Goal: Navigation & Orientation: Find specific page/section

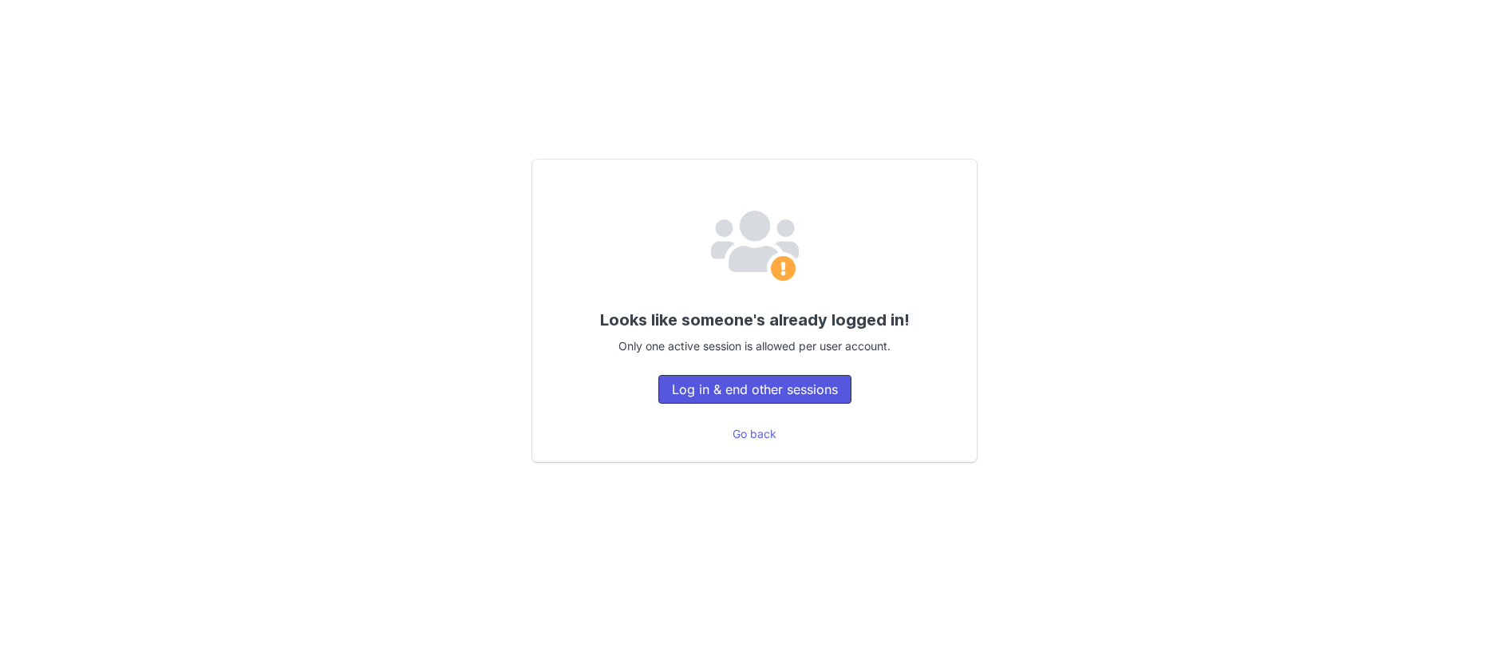
click at [784, 395] on button "Log in & end other sessions" at bounding box center [754, 389] width 193 height 29
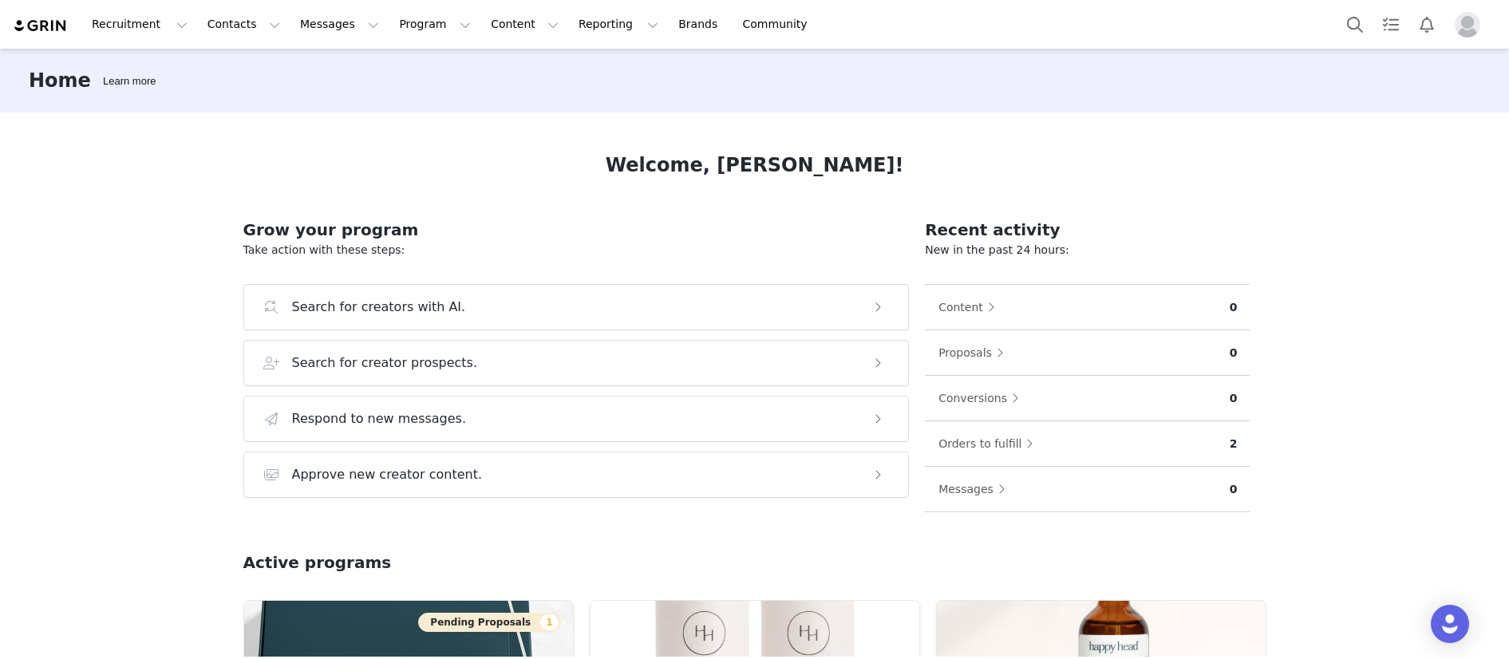
click at [1483, 23] on button "Profile" at bounding box center [1470, 25] width 51 height 26
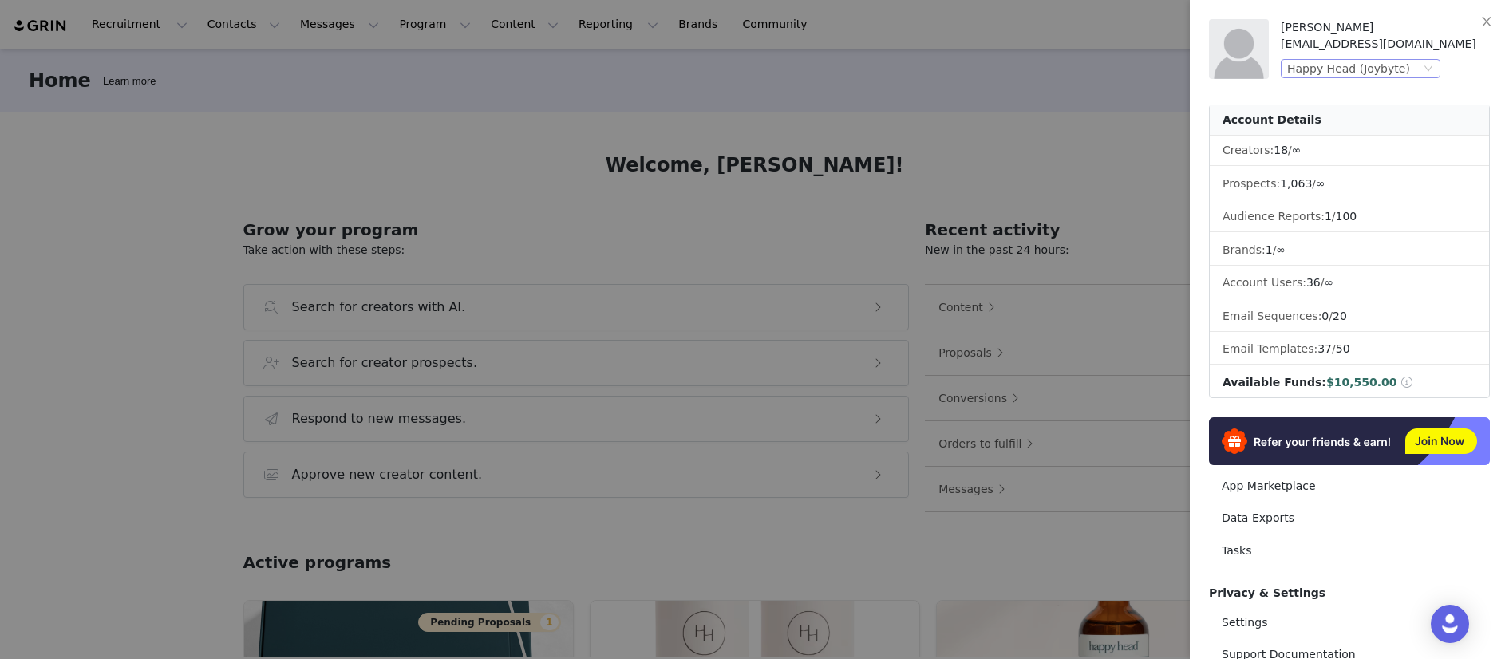
click at [1316, 77] on div "Happy Head (Joybyte)" at bounding box center [1348, 69] width 123 height 18
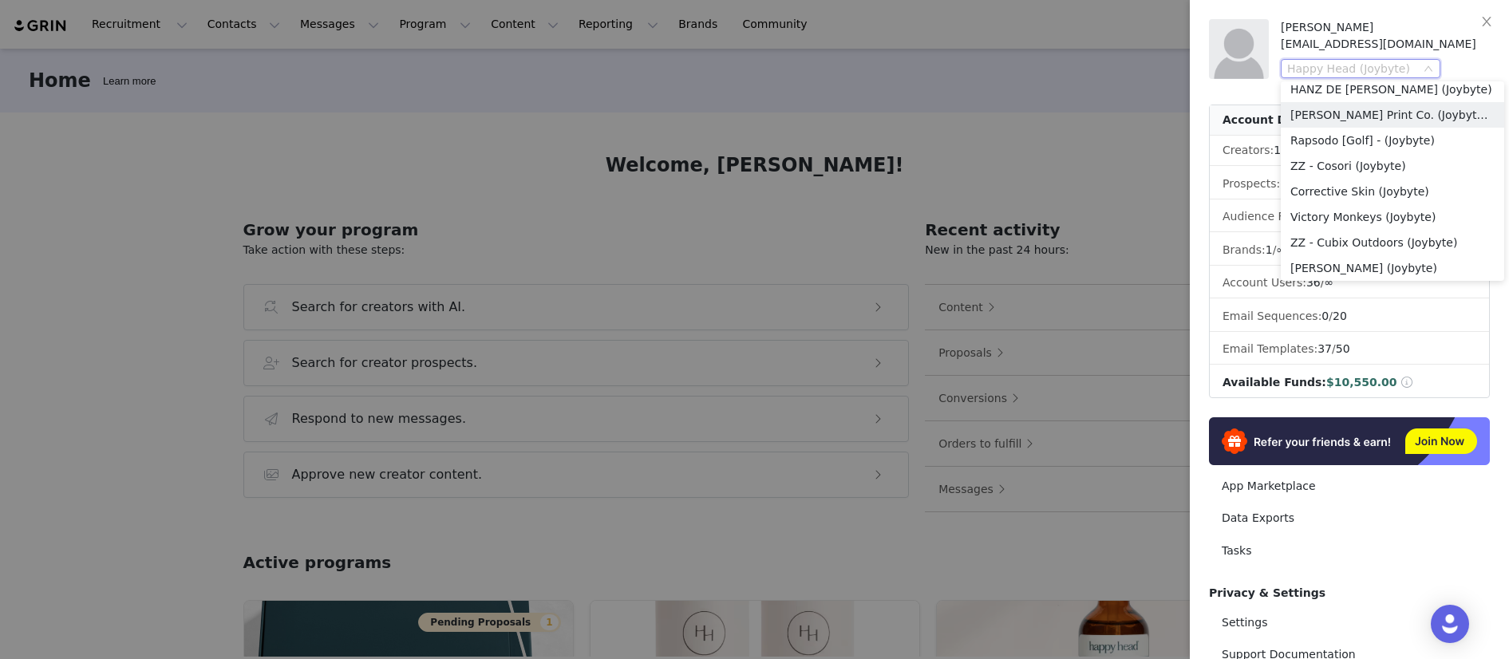
scroll to position [460, 0]
click at [1339, 129] on li "Rapsodo [Golf] - (Joybyte)" at bounding box center [1392, 122] width 223 height 26
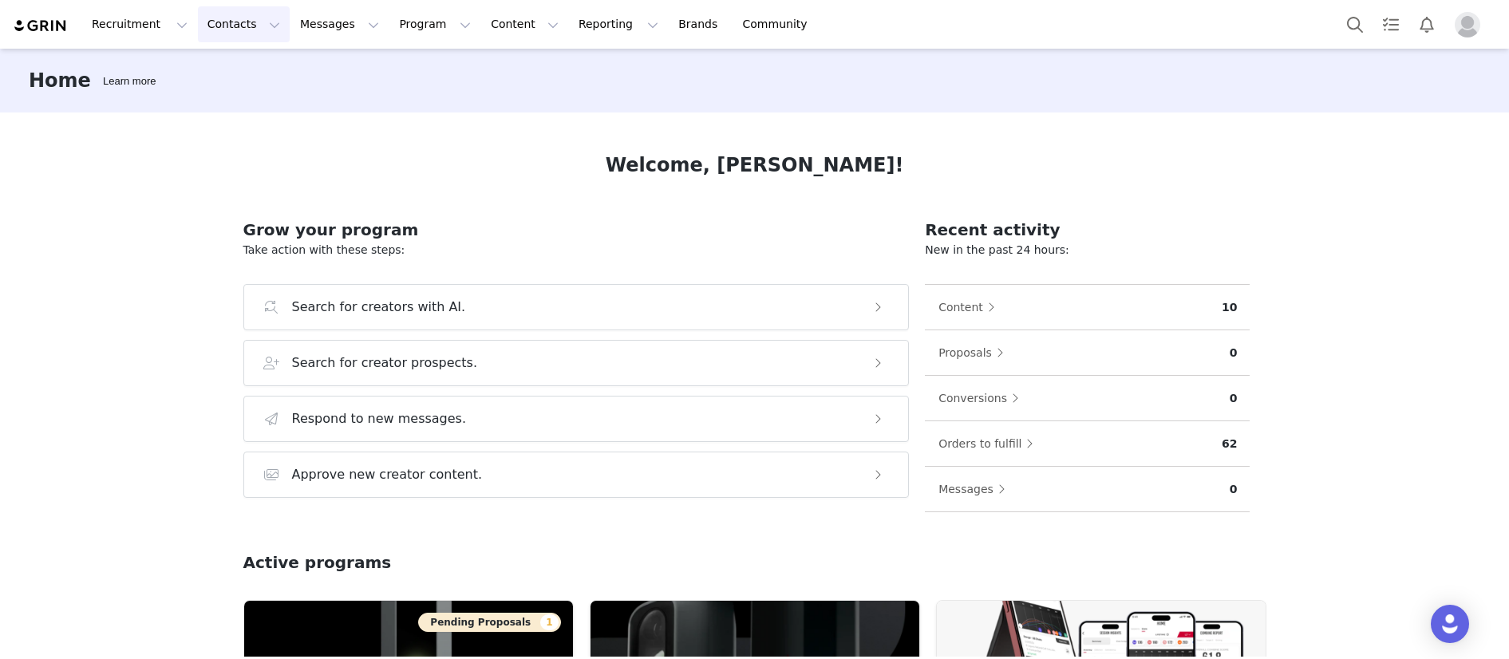
click at [228, 32] on button "Contacts Contacts" at bounding box center [244, 24] width 92 height 36
click at [257, 64] on div "Creators" at bounding box center [249, 70] width 107 height 17
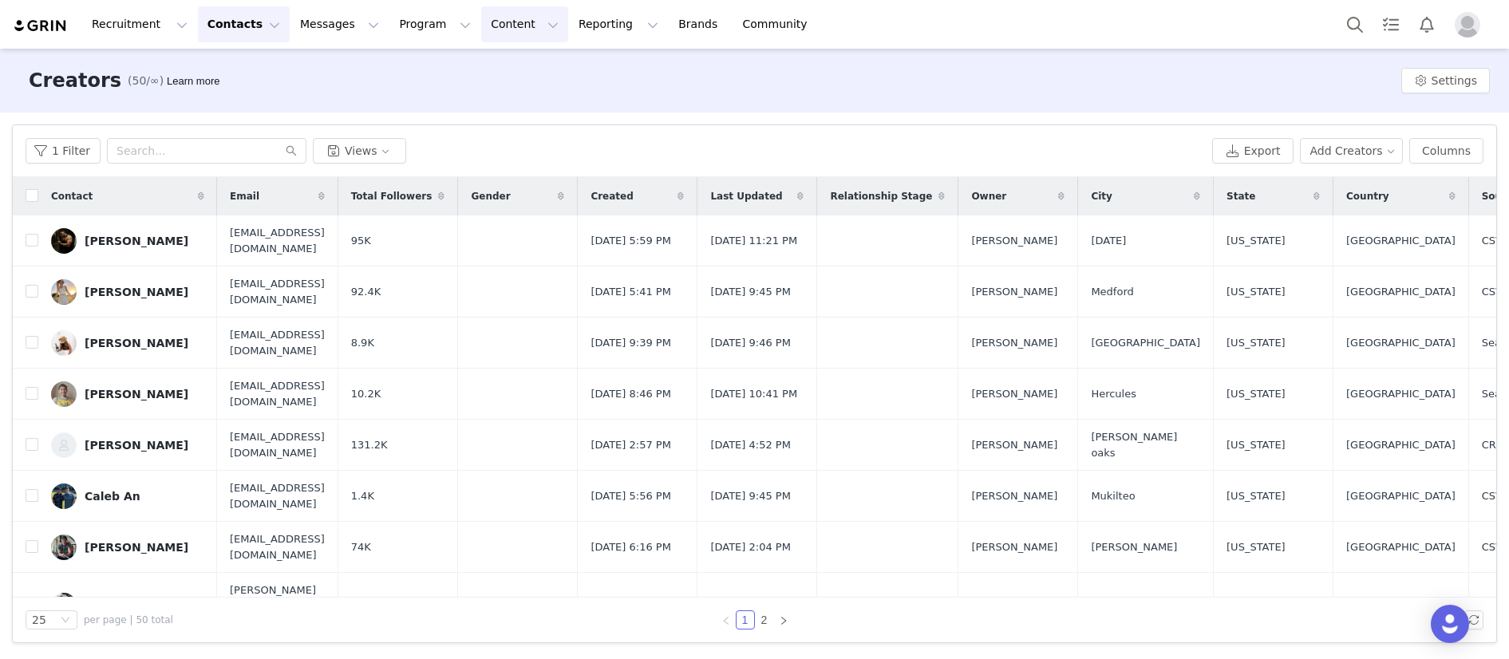
click at [502, 25] on button "Content Content" at bounding box center [524, 24] width 87 height 36
click at [511, 61] on link "Creator Content" at bounding box center [511, 71] width 126 height 30
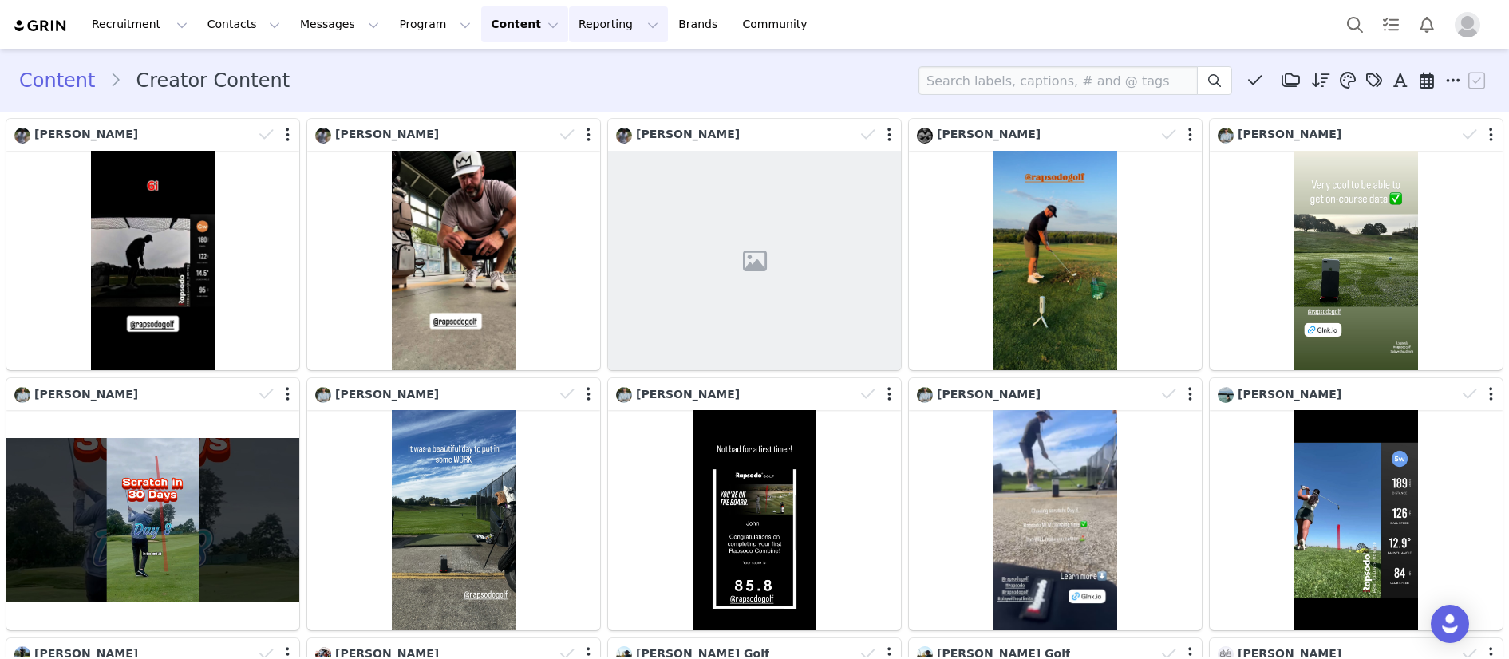
click at [569, 20] on button "Reporting Reporting" at bounding box center [618, 24] width 99 height 36
click at [578, 65] on p "Dashboard" at bounding box center [572, 70] width 61 height 17
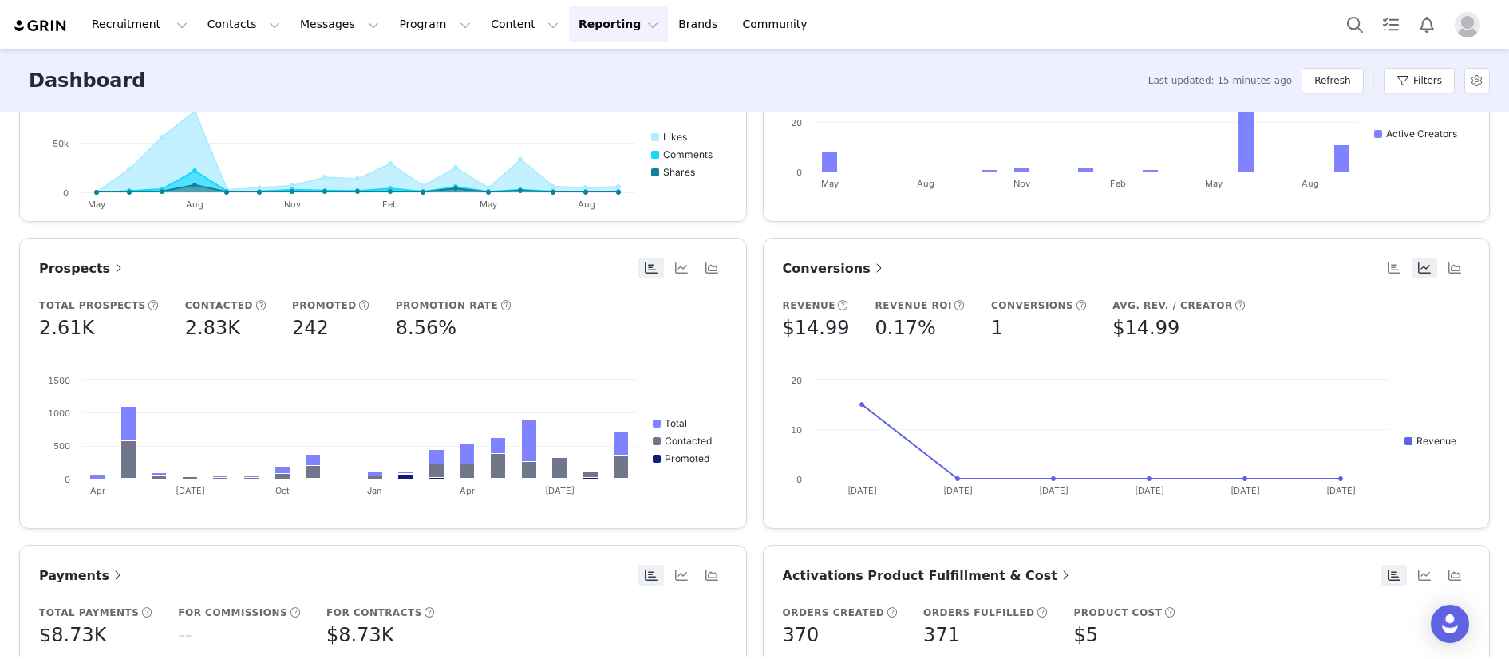
scroll to position [503, 0]
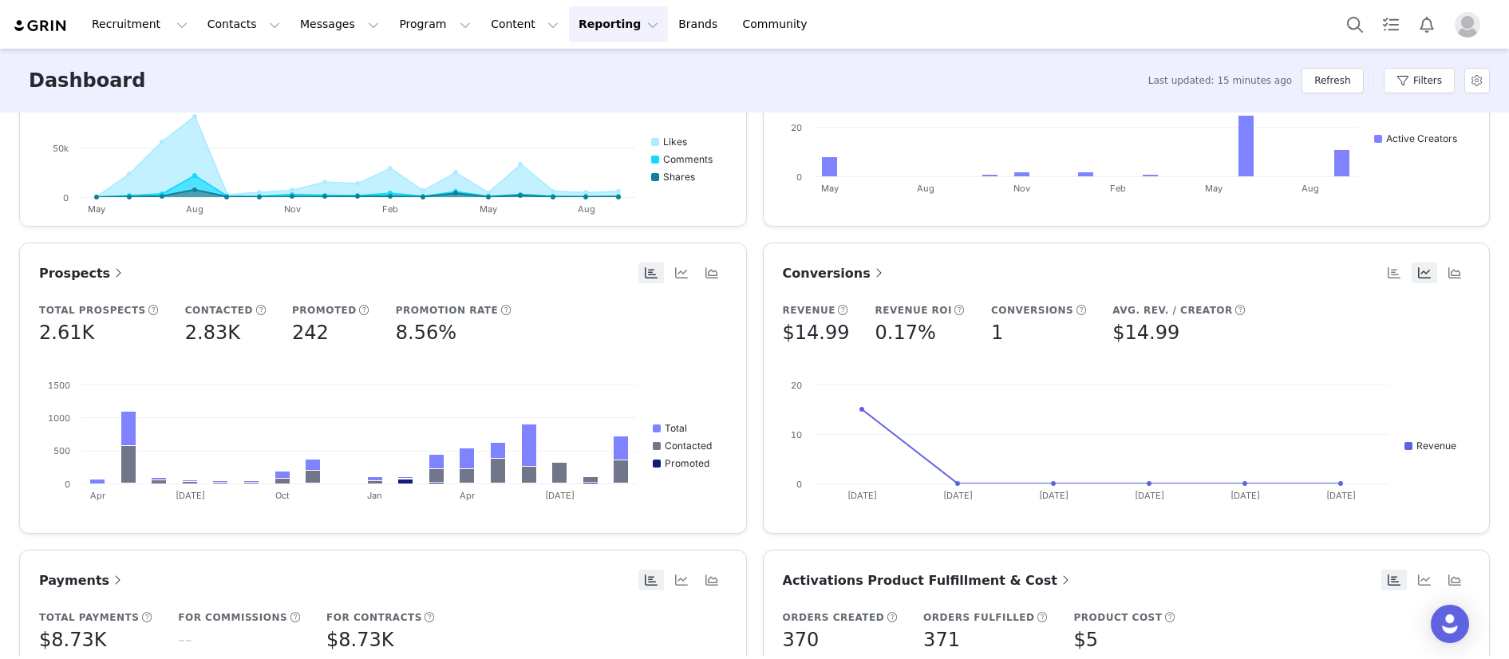
click at [871, 269] on span at bounding box center [879, 272] width 16 height 19
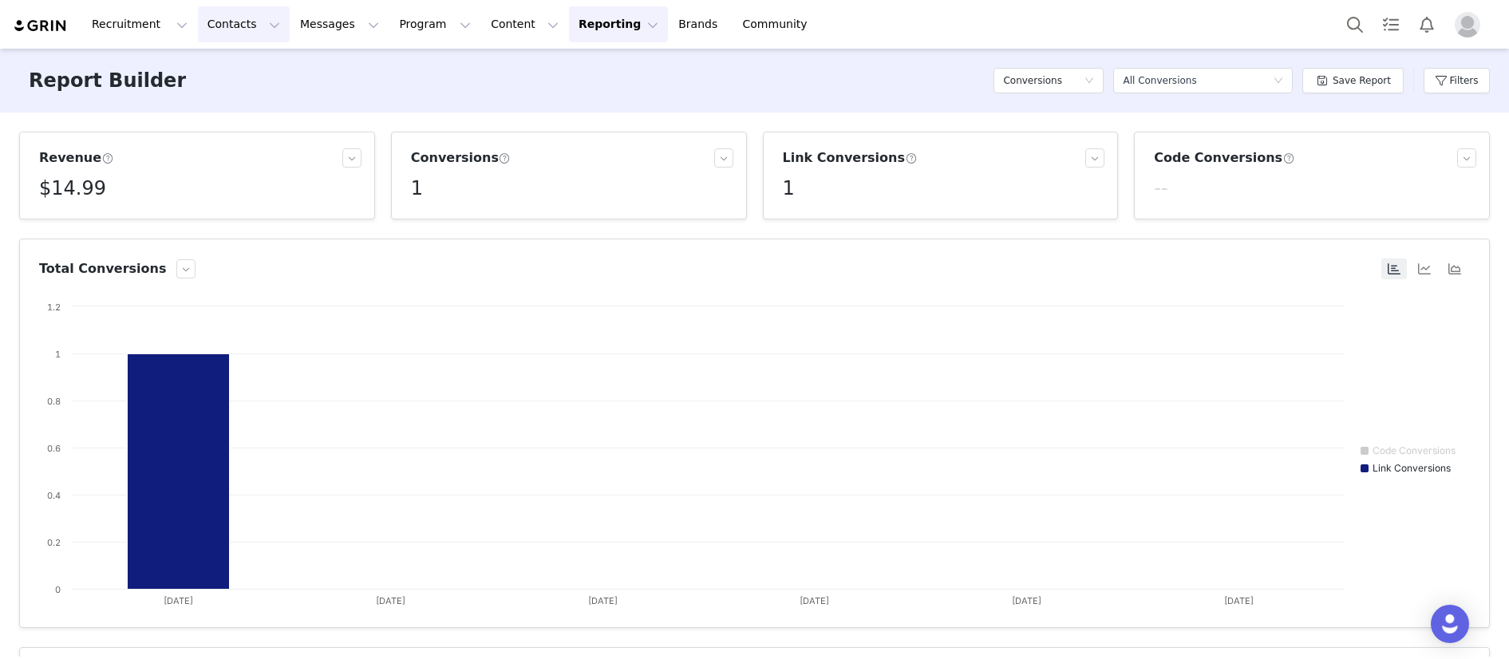
click at [228, 30] on button "Contacts Contacts" at bounding box center [244, 24] width 92 height 36
click at [584, 24] on button "Reporting Reporting" at bounding box center [618, 24] width 99 height 36
click at [584, 66] on p "Dashboard" at bounding box center [572, 70] width 61 height 17
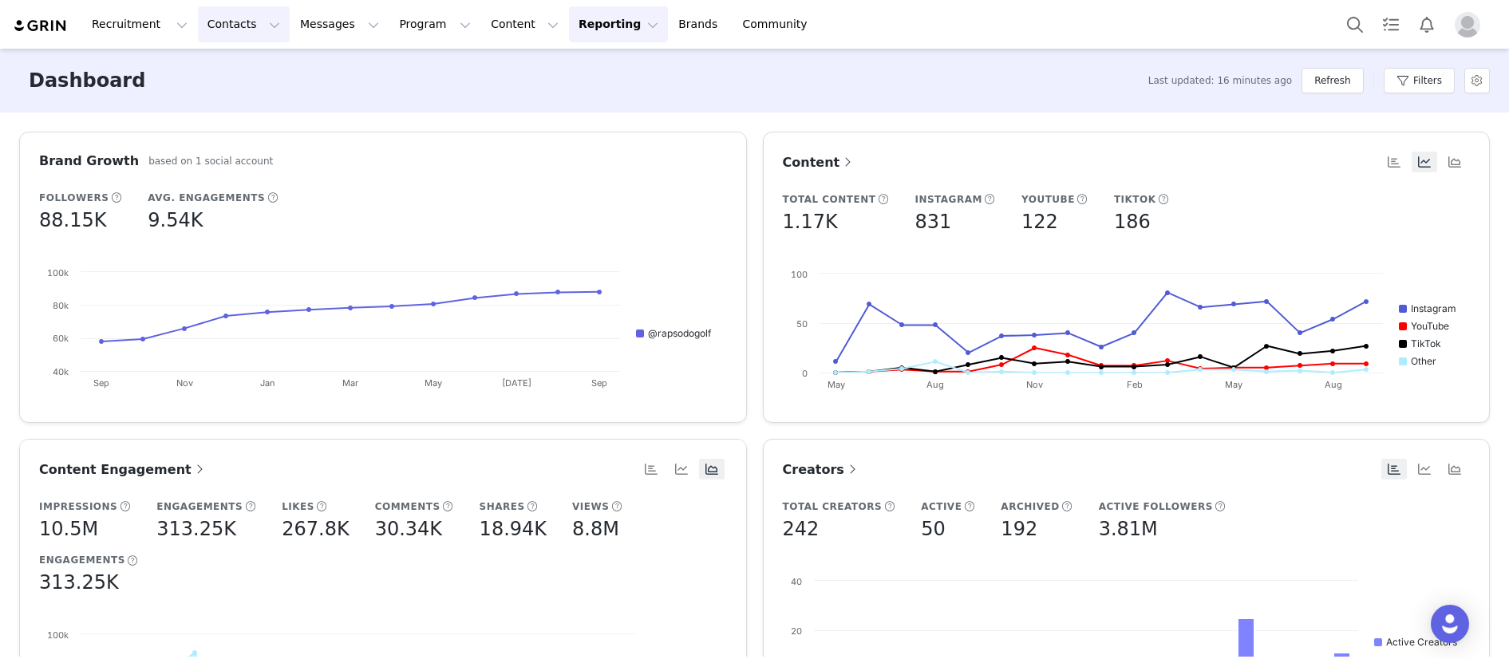
click at [243, 28] on button "Contacts Contacts" at bounding box center [244, 24] width 92 height 36
click at [410, 22] on button "Program Program" at bounding box center [434, 24] width 91 height 36
click at [432, 71] on p "Activations" at bounding box center [407, 70] width 61 height 17
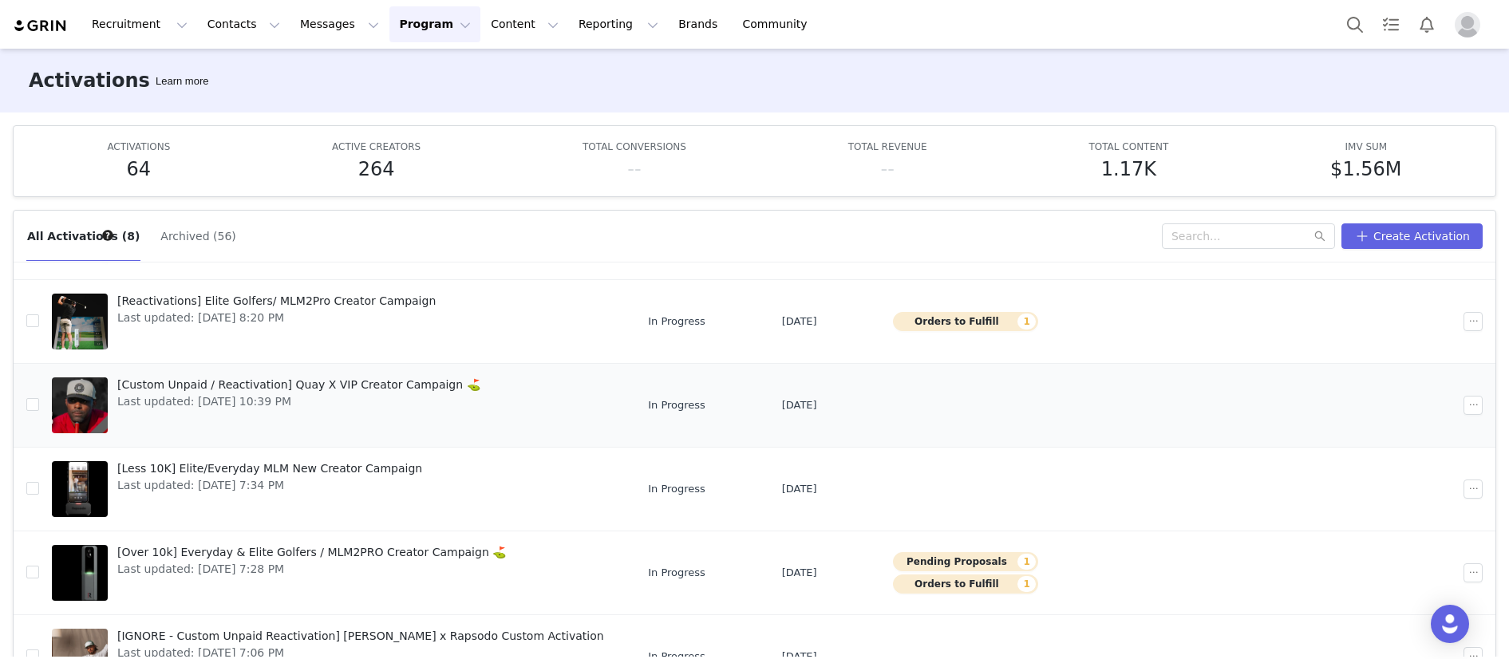
scroll to position [289, 0]
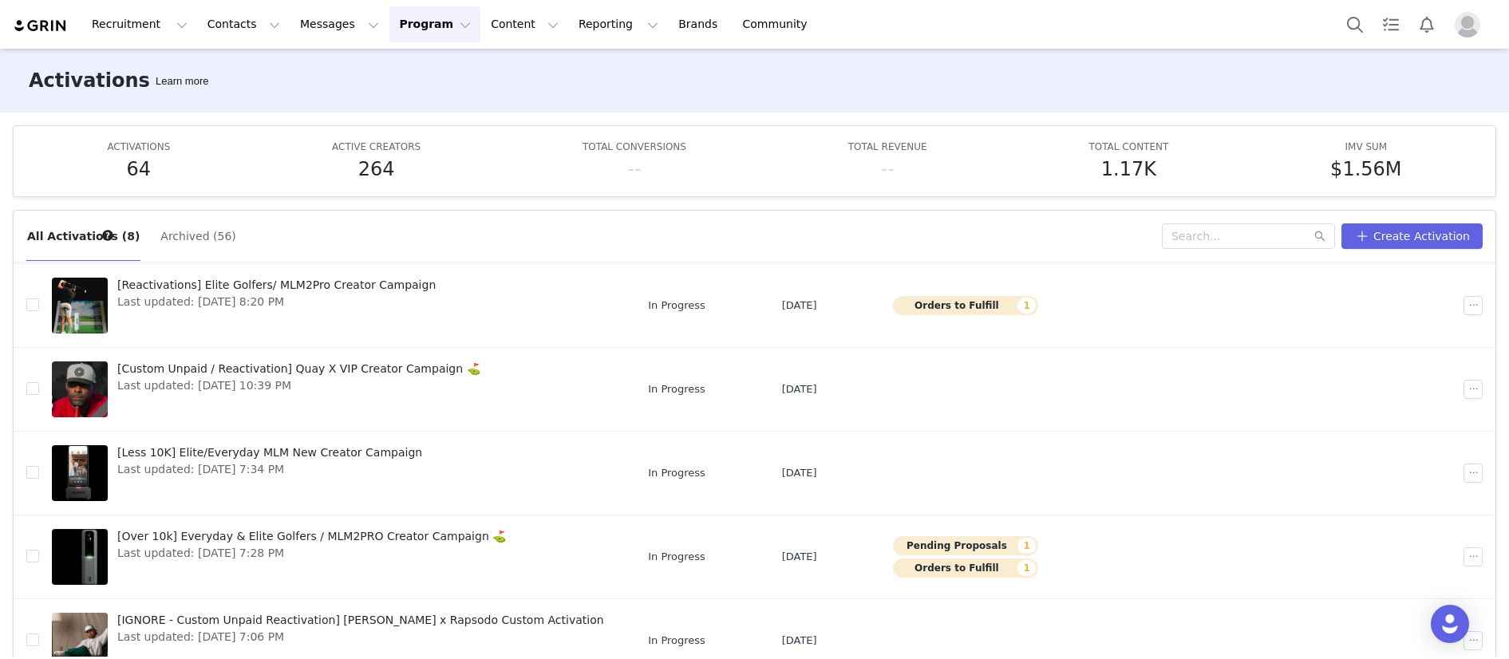
click at [545, 75] on div "Activations Learn more" at bounding box center [754, 81] width 1509 height 64
